Goal: Navigation & Orientation: Find specific page/section

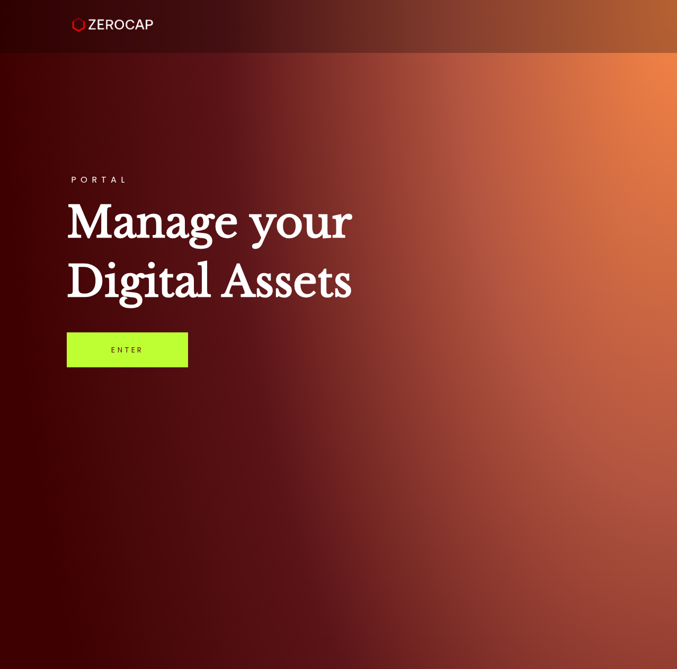
click at [118, 346] on link "Enter" at bounding box center [127, 350] width 121 height 35
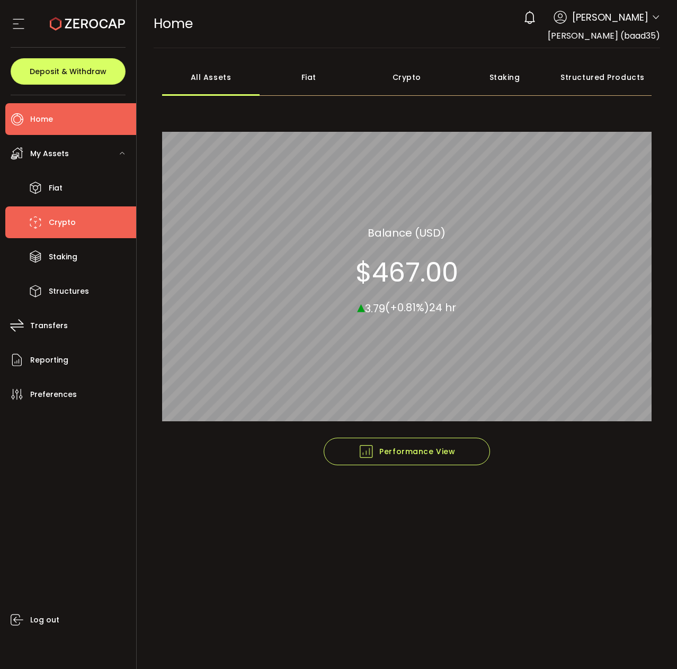
click at [66, 215] on span "Crypto" at bounding box center [62, 222] width 27 height 15
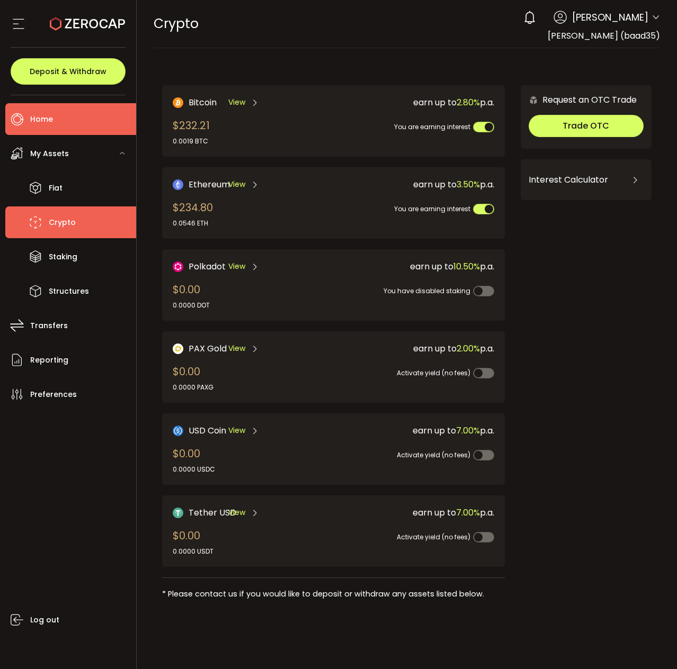
drag, startPoint x: 15, startPoint y: 123, endPoint x: 45, endPoint y: 120, distance: 30.3
click at [45, 120] on span "Home" at bounding box center [41, 119] width 23 height 15
